Goal: Task Accomplishment & Management: Manage account settings

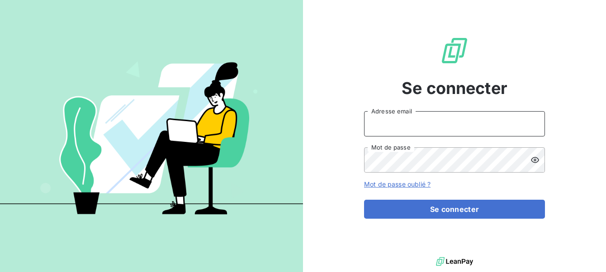
type input "ninon@leanpay.fr"
click at [428, 126] on input "ninon@leanpay.fr" at bounding box center [454, 123] width 181 height 25
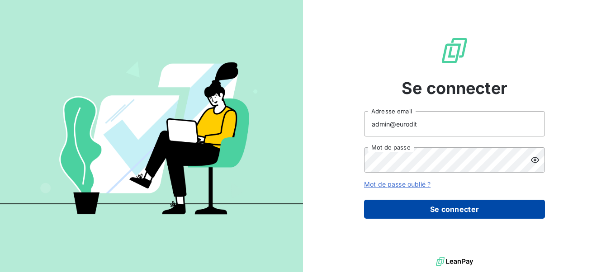
click at [422, 216] on button "Se connecter" at bounding box center [454, 209] width 181 height 19
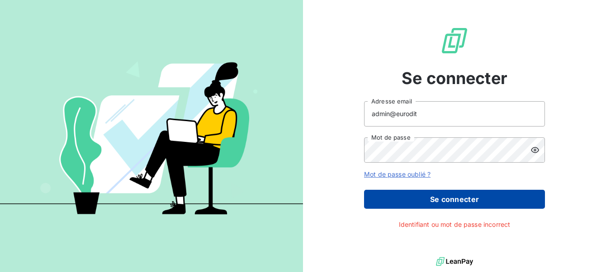
click at [438, 196] on button "Se connecter" at bounding box center [454, 199] width 181 height 19
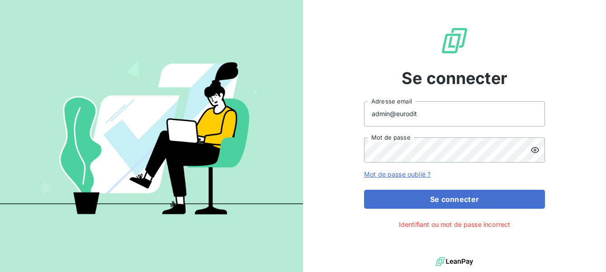
click at [530, 147] on icon at bounding box center [534, 150] width 9 height 9
click at [533, 151] on icon at bounding box center [534, 150] width 9 height 9
click at [464, 114] on input "admin@" at bounding box center [454, 113] width 181 height 25
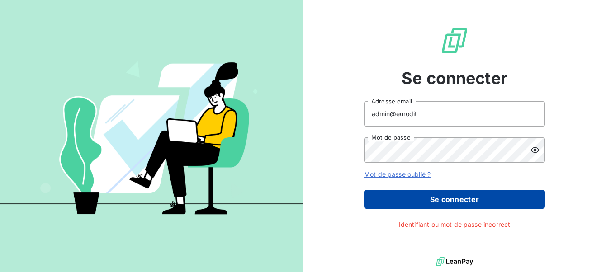
click at [445, 204] on button "Se connecter" at bounding box center [454, 199] width 181 height 19
click at [452, 195] on button "Se connecter" at bounding box center [454, 199] width 181 height 19
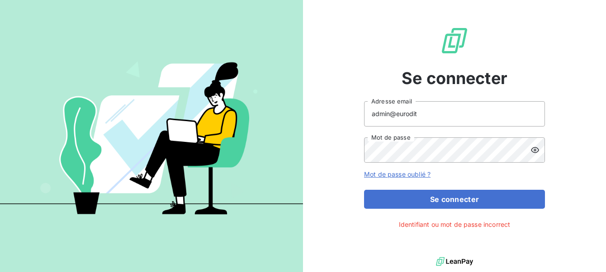
click at [534, 147] on icon at bounding box center [535, 150] width 8 height 6
click at [534, 147] on icon at bounding box center [534, 150] width 9 height 9
click at [424, 115] on input "admin@eurodit" at bounding box center [454, 113] width 181 height 25
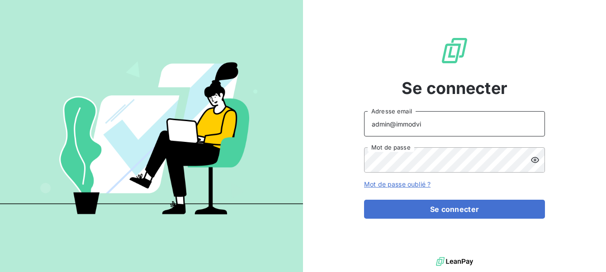
type input "admin@immodvisor"
click at [447, 219] on div "Se connecter admin@immodvisor Adresse email Mot de passe Mot de passe oublié ? …" at bounding box center [454, 127] width 181 height 255
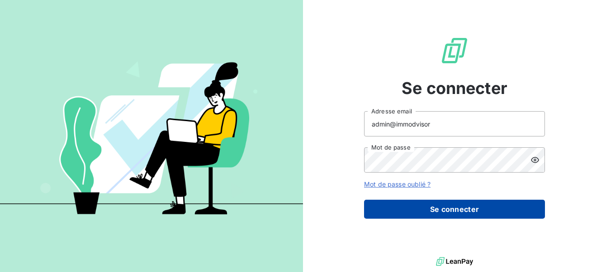
click at [453, 212] on button "Se connecter" at bounding box center [454, 209] width 181 height 19
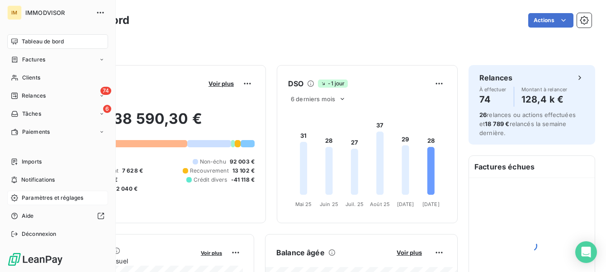
click at [25, 196] on span "Paramètres et réglages" at bounding box center [52, 198] width 61 height 8
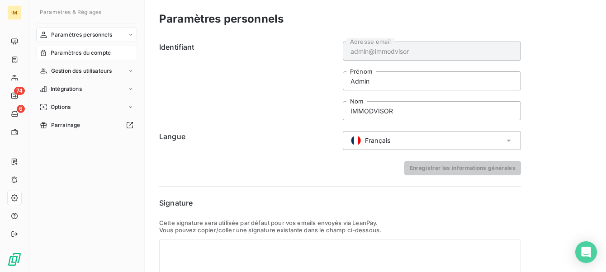
click at [79, 52] on span "Paramètres du compte" at bounding box center [81, 53] width 60 height 8
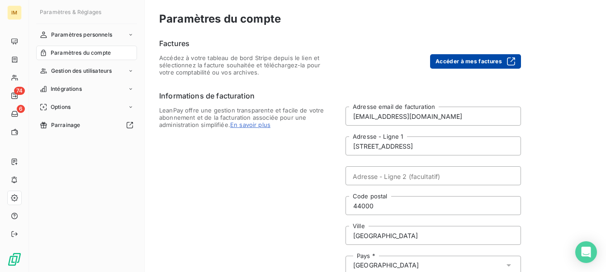
click at [443, 59] on button "Accéder à mes factures" at bounding box center [475, 61] width 91 height 14
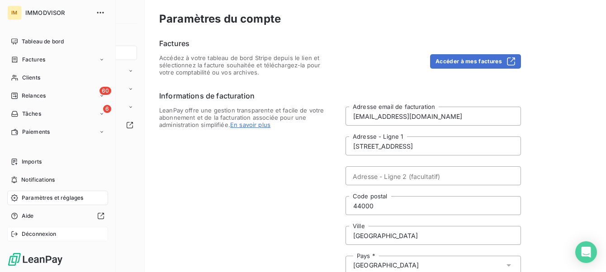
click at [17, 231] on icon at bounding box center [14, 234] width 7 height 7
